Goal: Navigation & Orientation: Find specific page/section

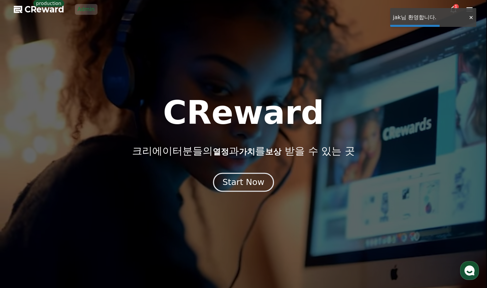
click at [249, 181] on div "Start Now" at bounding box center [243, 182] width 42 height 11
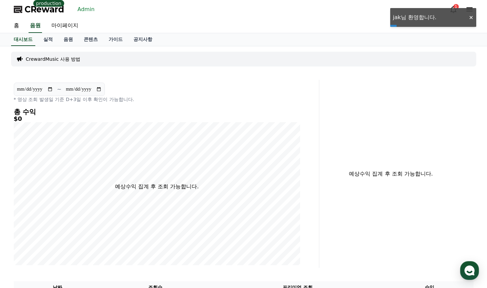
click at [83, 10] on link "Admin" at bounding box center [86, 9] width 23 height 11
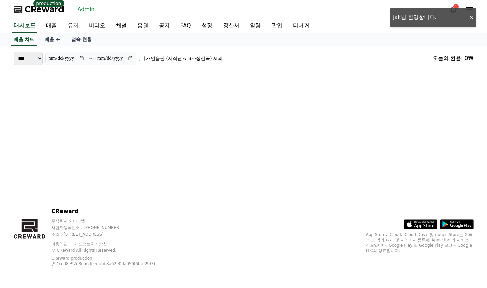
click at [64, 25] on link "유저" at bounding box center [72, 26] width 21 height 14
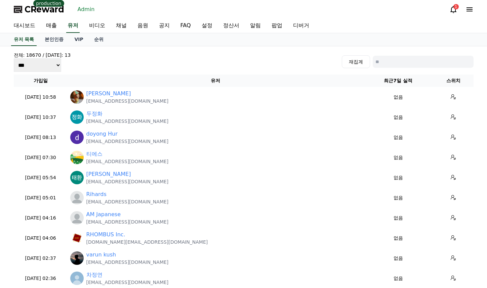
click at [420, 63] on input at bounding box center [423, 62] width 101 height 12
paste input "*******"
type input "*******"
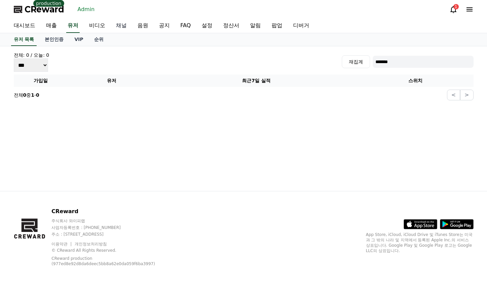
click at [122, 32] on link "채널" at bounding box center [121, 26] width 21 height 14
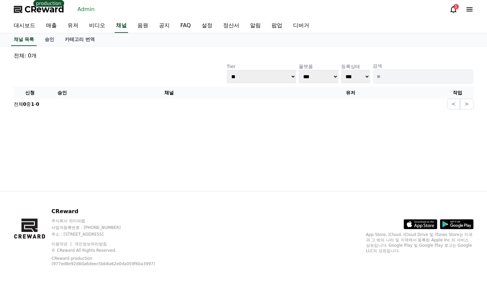
click at [399, 71] on input at bounding box center [423, 76] width 101 height 15
paste input "*******"
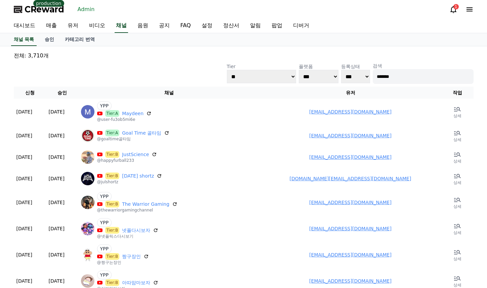
type input "*******"
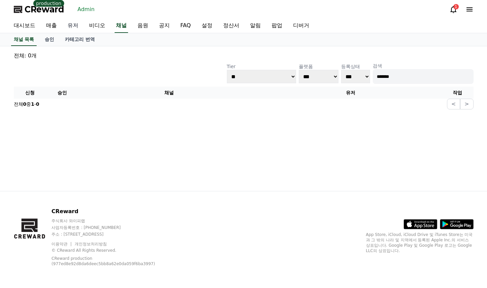
click at [79, 20] on link "유저" at bounding box center [72, 26] width 21 height 14
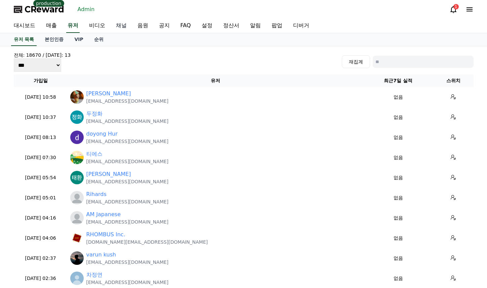
click at [115, 24] on link "채널" at bounding box center [121, 26] width 21 height 14
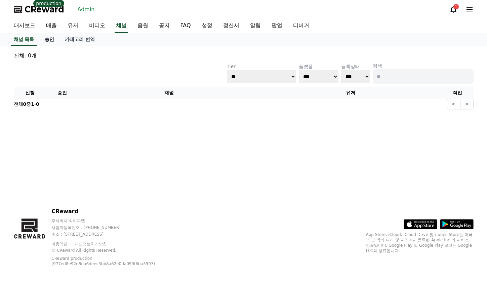
click at [55, 38] on link "승인" at bounding box center [49, 39] width 20 height 13
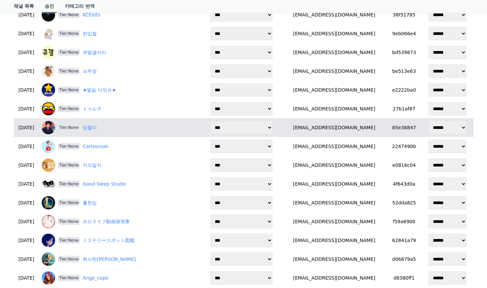
scroll to position [168, 0]
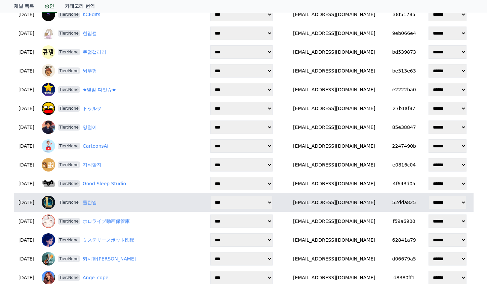
click at [98, 207] on div "Tier:None 롤한입" at bounding box center [120, 202] width 157 height 13
click at [97, 205] on link "롤한입" at bounding box center [90, 202] width 14 height 7
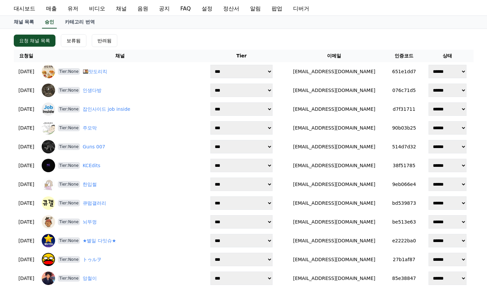
scroll to position [0, 0]
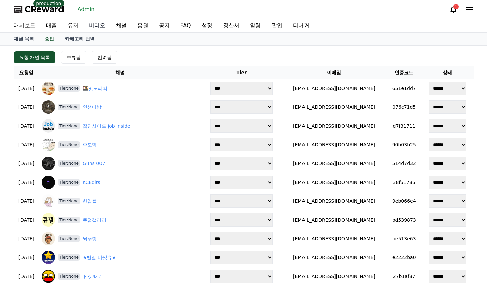
click at [102, 25] on link "비디오" at bounding box center [97, 25] width 27 height 13
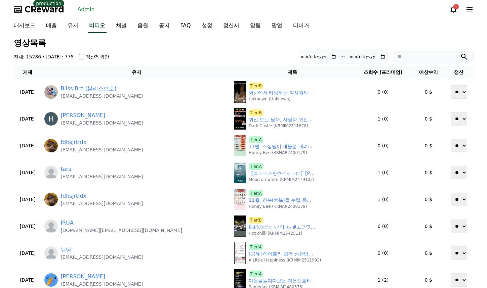
click at [74, 25] on link "유저" at bounding box center [72, 26] width 21 height 14
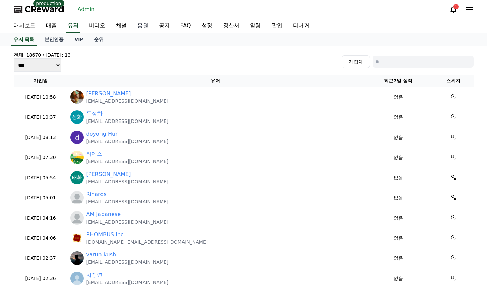
click at [135, 25] on link "음원" at bounding box center [142, 26] width 21 height 14
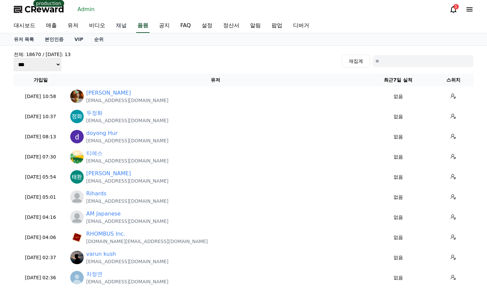
click at [125, 25] on link "채널" at bounding box center [121, 26] width 21 height 14
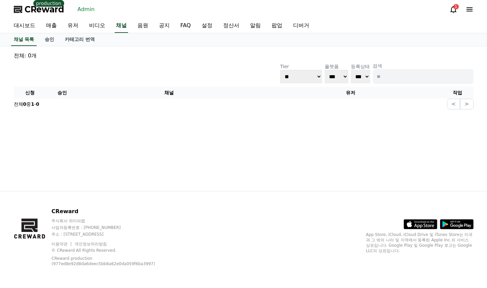
click at [129, 24] on div "대시보드 매출 유저 비디오 채널 음원 공지 FAQ 설정 정산서 알림 팝업 디버거" at bounding box center [243, 26] width 470 height 14
click at [98, 27] on link "비디오" at bounding box center [97, 26] width 27 height 14
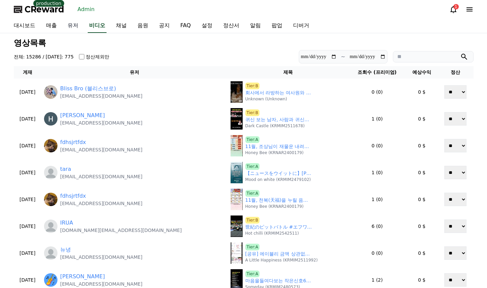
click at [80, 27] on link "유저" at bounding box center [72, 26] width 21 height 14
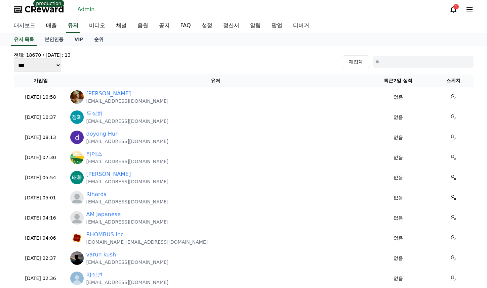
click at [30, 26] on link "대시보드" at bounding box center [24, 26] width 32 height 14
